Goal: Task Accomplishment & Management: Use online tool/utility

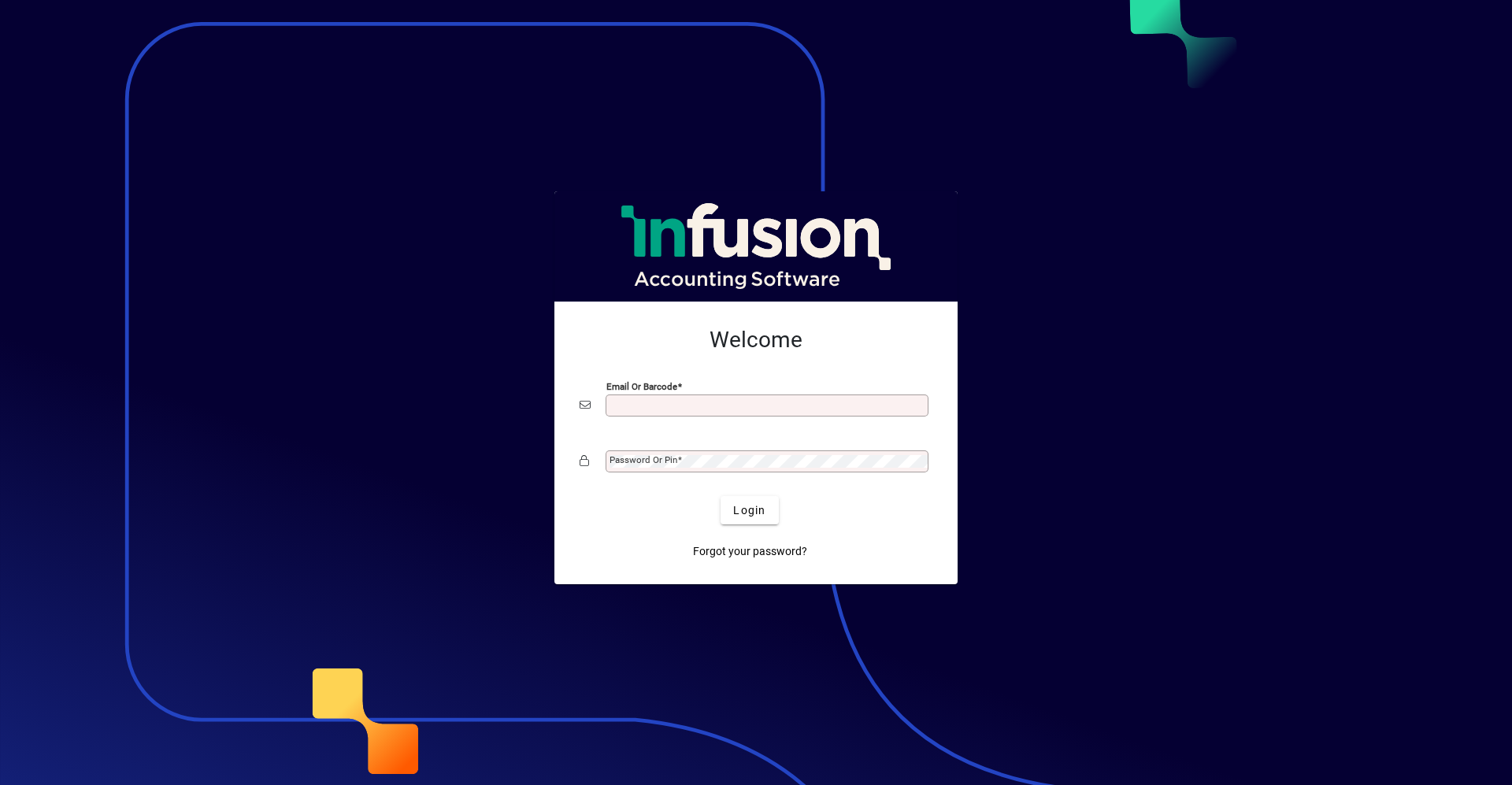
click at [721, 496] on button "Login" at bounding box center [749, 511] width 58 height 28
